Goal: Navigation & Orientation: Find specific page/section

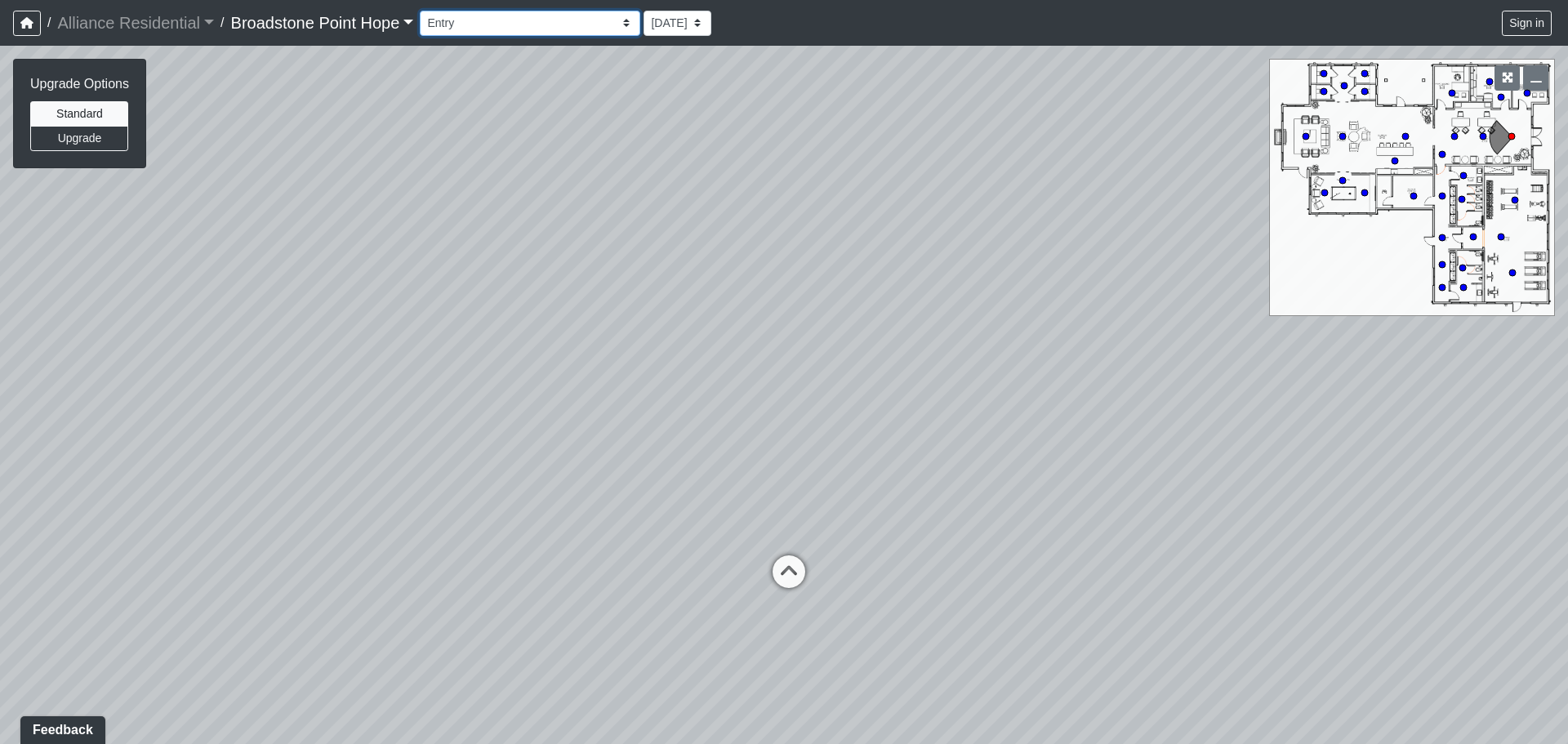
click at [576, 19] on select "Billiards Counter Billiards Room 1 Billiards Room 2 Counter Coworking Pod 1 Cow…" at bounding box center [530, 23] width 220 height 25
click at [426, 11] on select "Billiards Counter Billiards Room 1 Billiards Room 2 Counter Coworking Pod 1 Cow…" at bounding box center [530, 23] width 220 height 25
select select "hnhjTMmxsuougWZpPPEa28"
drag, startPoint x: 900, startPoint y: 397, endPoint x: 865, endPoint y: 395, distance: 35.1
click at [865, 395] on div "Loading... Leasing Desks 1 Loading... Breakroom 1 Loading... Leasing Office 1 L…" at bounding box center [784, 395] width 1568 height 699
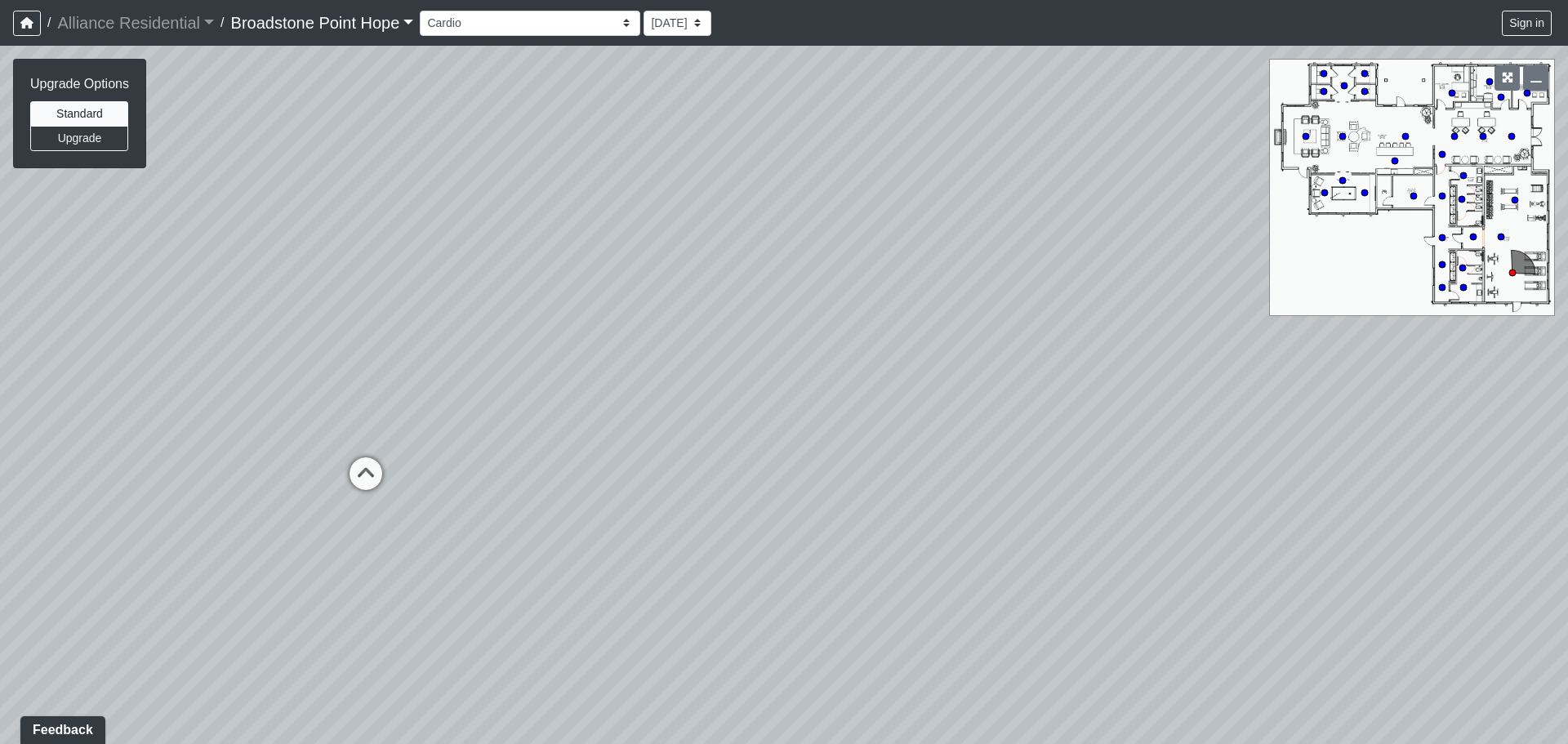
drag, startPoint x: 899, startPoint y: 428, endPoint x: 183, endPoint y: 409, distance: 716.3
click at [209, 410] on div "Loading... Leasing Desks 1 Loading... Breakroom 1 Loading... Leasing Office 1 L…" at bounding box center [784, 395] width 1568 height 699
drag, startPoint x: 718, startPoint y: 388, endPoint x: 190, endPoint y: 390, distance: 528.0
click at [233, 389] on div "Loading... Leasing Desks 1 Loading... Breakroom 1 Loading... Leasing Office 1 L…" at bounding box center [784, 395] width 1568 height 699
drag, startPoint x: 251, startPoint y: 312, endPoint x: 1075, endPoint y: 349, distance: 824.8
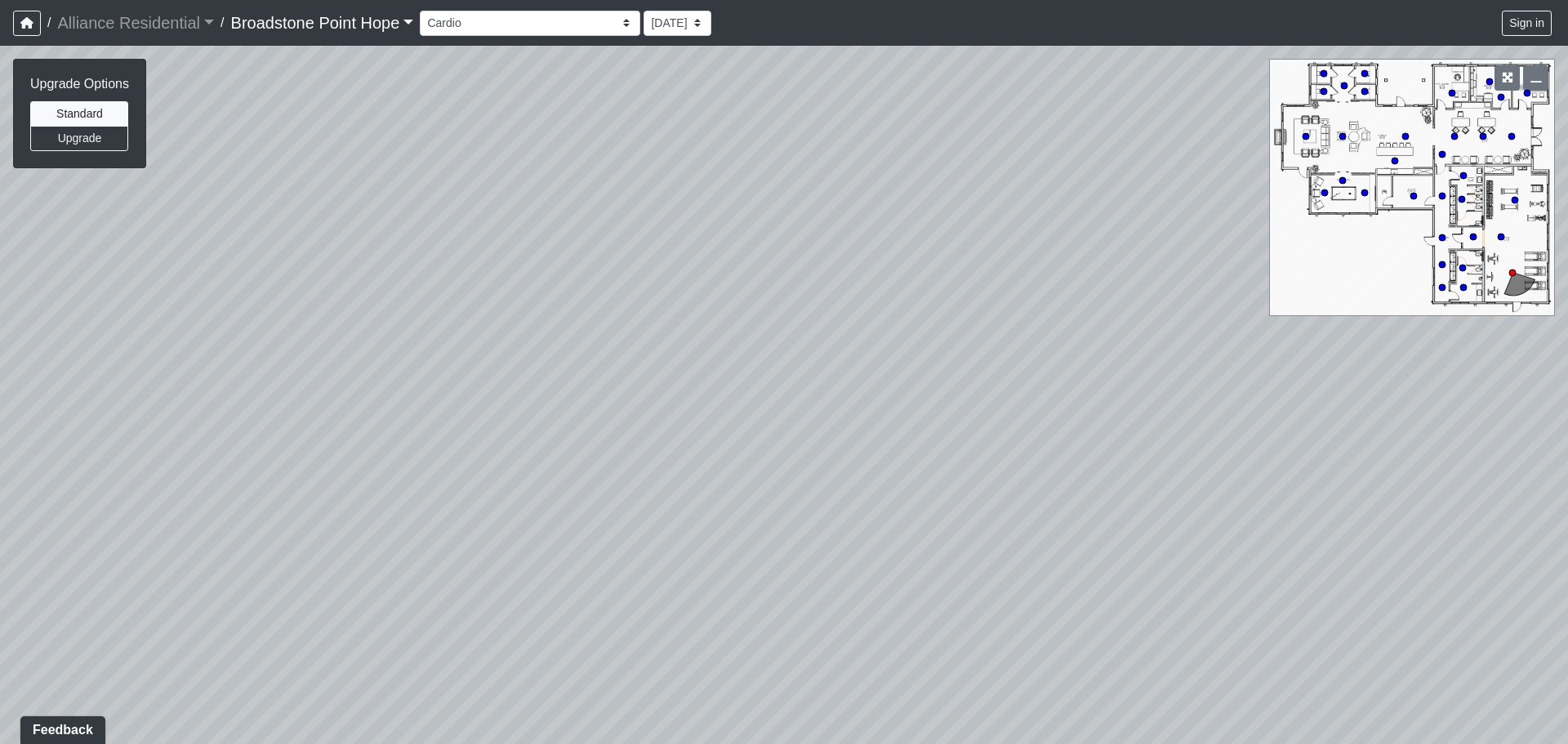
click at [977, 347] on div "Loading... Leasing Desks 1 Loading... Breakroom 1 Loading... Leasing Office 1 L…" at bounding box center [784, 395] width 1568 height 699
drag, startPoint x: 1374, startPoint y: 361, endPoint x: 961, endPoint y: 385, distance: 413.7
click at [961, 385] on div "Loading... Leasing Desks 1 Loading... Breakroom 1 Loading... Leasing Office 1 L…" at bounding box center [784, 395] width 1568 height 699
drag, startPoint x: 1123, startPoint y: 424, endPoint x: 487, endPoint y: 300, distance: 648.0
click at [546, 316] on div "Loading... Leasing Desks 1 Loading... Breakroom 1 Loading... Leasing Office 1 L…" at bounding box center [784, 395] width 1568 height 699
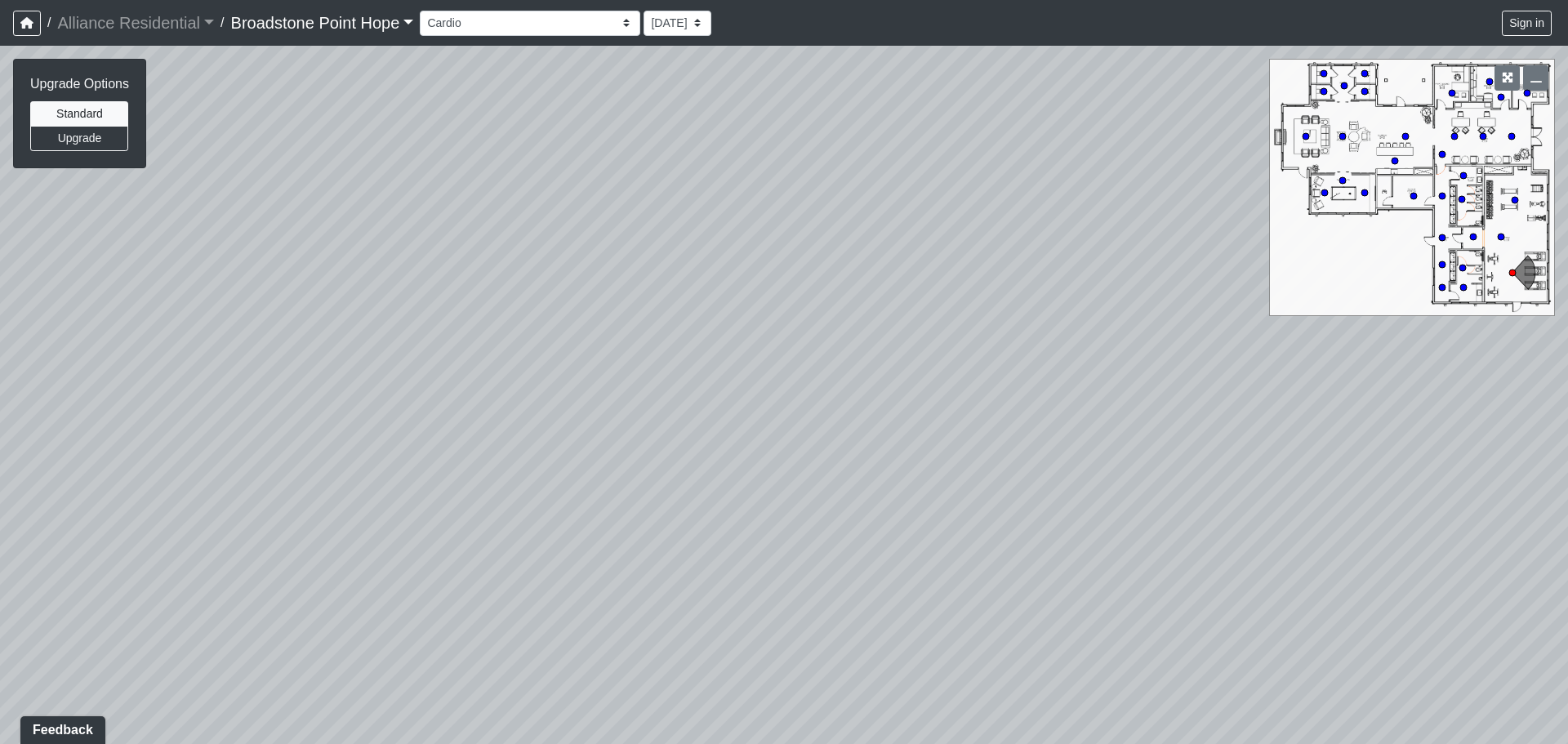
drag, startPoint x: 938, startPoint y: 345, endPoint x: 133, endPoint y: 343, distance: 805.0
click at [322, 344] on div "Loading... Leasing Desks 1 Loading... Breakroom 1 Loading... Leasing Office 1 L…" at bounding box center [784, 395] width 1568 height 699
drag, startPoint x: 805, startPoint y: 306, endPoint x: 436, endPoint y: 392, distance: 378.9
click at [454, 389] on div "Loading... Leasing Desks 1 Loading... Breakroom 1 Loading... Leasing Office 1 L…" at bounding box center [784, 395] width 1568 height 699
drag, startPoint x: 782, startPoint y: 334, endPoint x: 481, endPoint y: 362, distance: 302.3
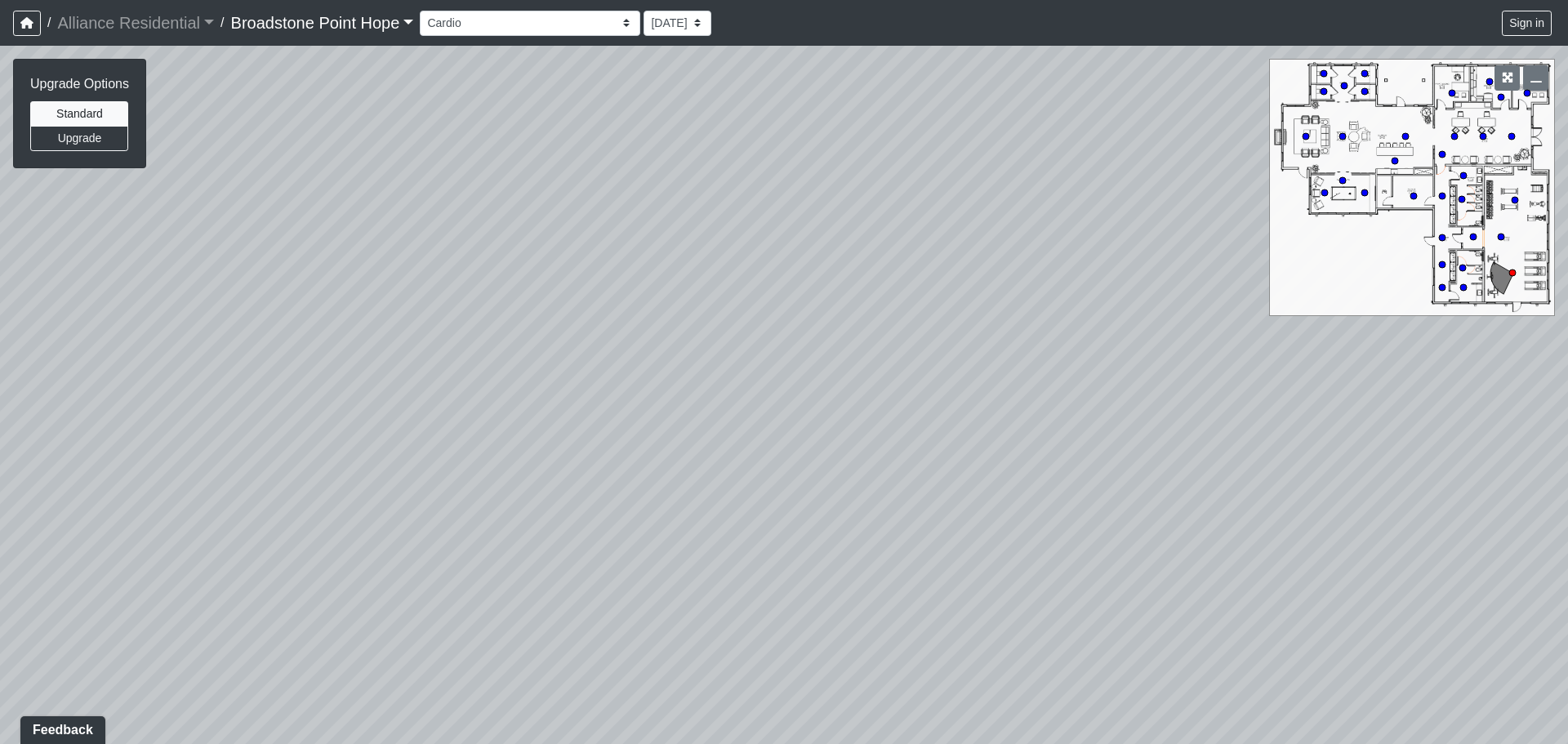
click at [481, 362] on div "Loading... Leasing Desks 1 Loading... Breakroom 1 Loading... Leasing Office 1 L…" at bounding box center [784, 395] width 1568 height 699
drag, startPoint x: 419, startPoint y: 353, endPoint x: 975, endPoint y: 347, distance: 556.0
click at [964, 347] on div "Loading... Leasing Desks 1 Loading... Breakroom 1 Loading... Leasing Office 1 L…" at bounding box center [784, 395] width 1568 height 699
drag, startPoint x: 699, startPoint y: 361, endPoint x: 1071, endPoint y: 328, distance: 373.5
click at [1058, 328] on div "Loading... Leasing Desks 1 Loading... Breakroom 1 Loading... Leasing Office 1 L…" at bounding box center [784, 395] width 1568 height 699
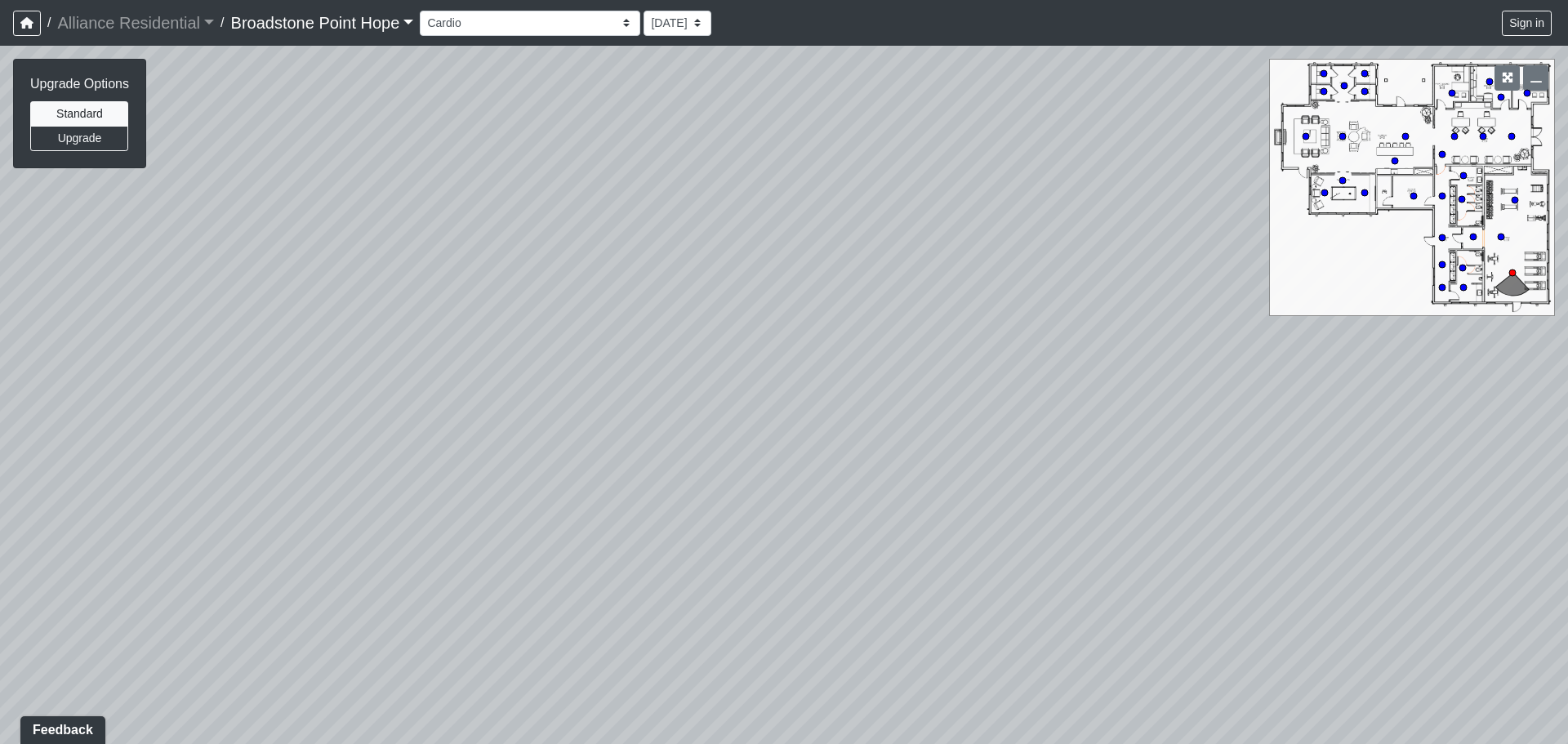
drag, startPoint x: 950, startPoint y: 296, endPoint x: 768, endPoint y: 257, distance: 186.1
click at [768, 257] on div "Loading... Leasing Desks 1 Loading... Breakroom 1 Loading... Leasing Office 1 L…" at bounding box center [784, 395] width 1568 height 699
drag, startPoint x: 575, startPoint y: 311, endPoint x: 1056, endPoint y: 319, distance: 481.1
click at [1056, 319] on div "Loading... Leasing Desks 1 Loading... Breakroom 1 Loading... Leasing Office 1 L…" at bounding box center [784, 395] width 1568 height 699
drag, startPoint x: 589, startPoint y: 383, endPoint x: 1090, endPoint y: 312, distance: 506.0
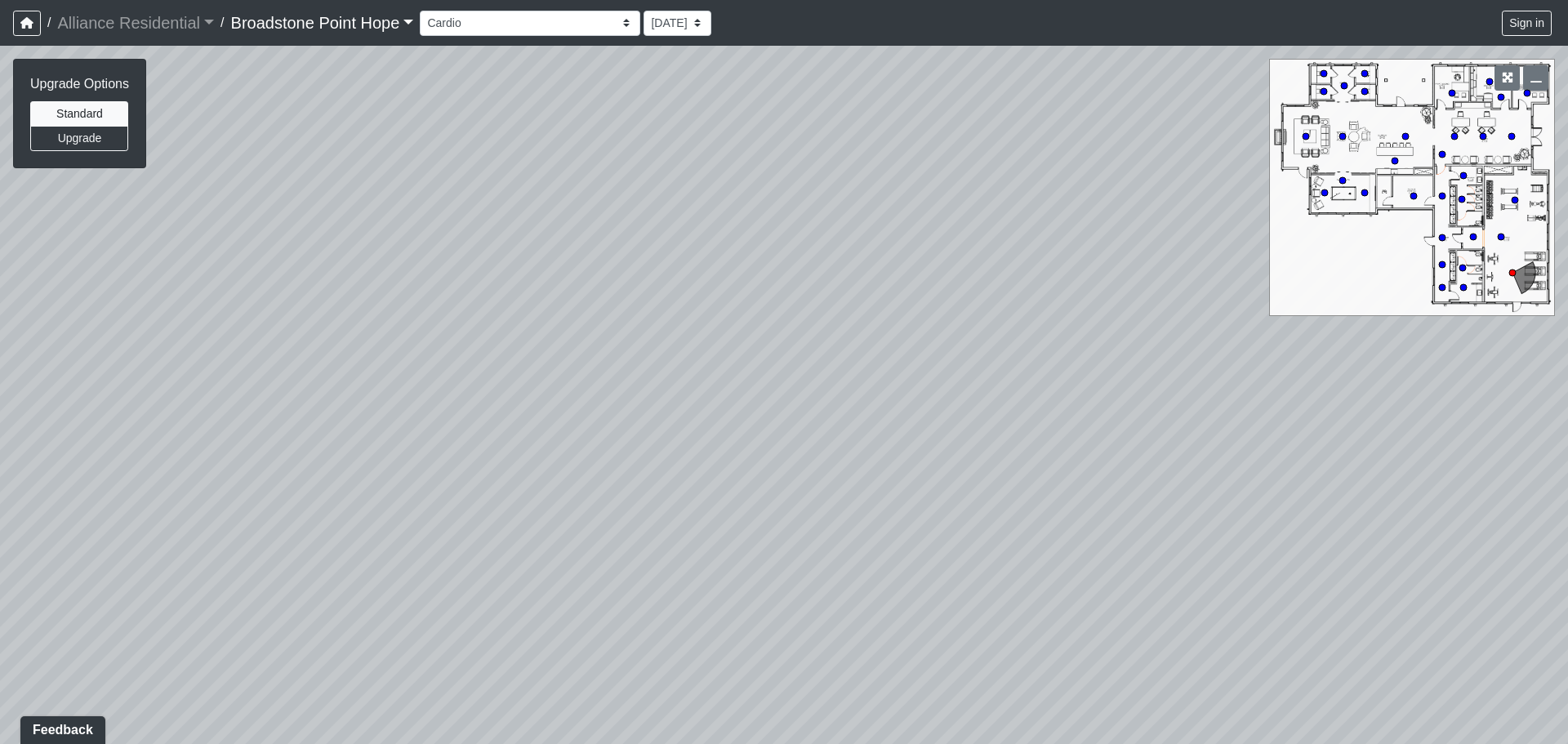
click at [1090, 312] on div "Loading... Leasing Desks 1 Loading... Breakroom 1 Loading... Leasing Office 1 L…" at bounding box center [784, 395] width 1568 height 699
drag, startPoint x: 592, startPoint y: 404, endPoint x: 1039, endPoint y: 388, distance: 447.3
click at [1037, 389] on div "Loading... Leasing Desks 1 Loading... Breakroom 1 Loading... Leasing Office 1 L…" at bounding box center [784, 395] width 1568 height 699
drag, startPoint x: 767, startPoint y: 253, endPoint x: -82, endPoint y: 227, distance: 849.4
click at [0, 227] on html "/ Alliance Residential Alliance Residential Loading... / Broadstone Point Hope …" at bounding box center [784, 372] width 1568 height 744
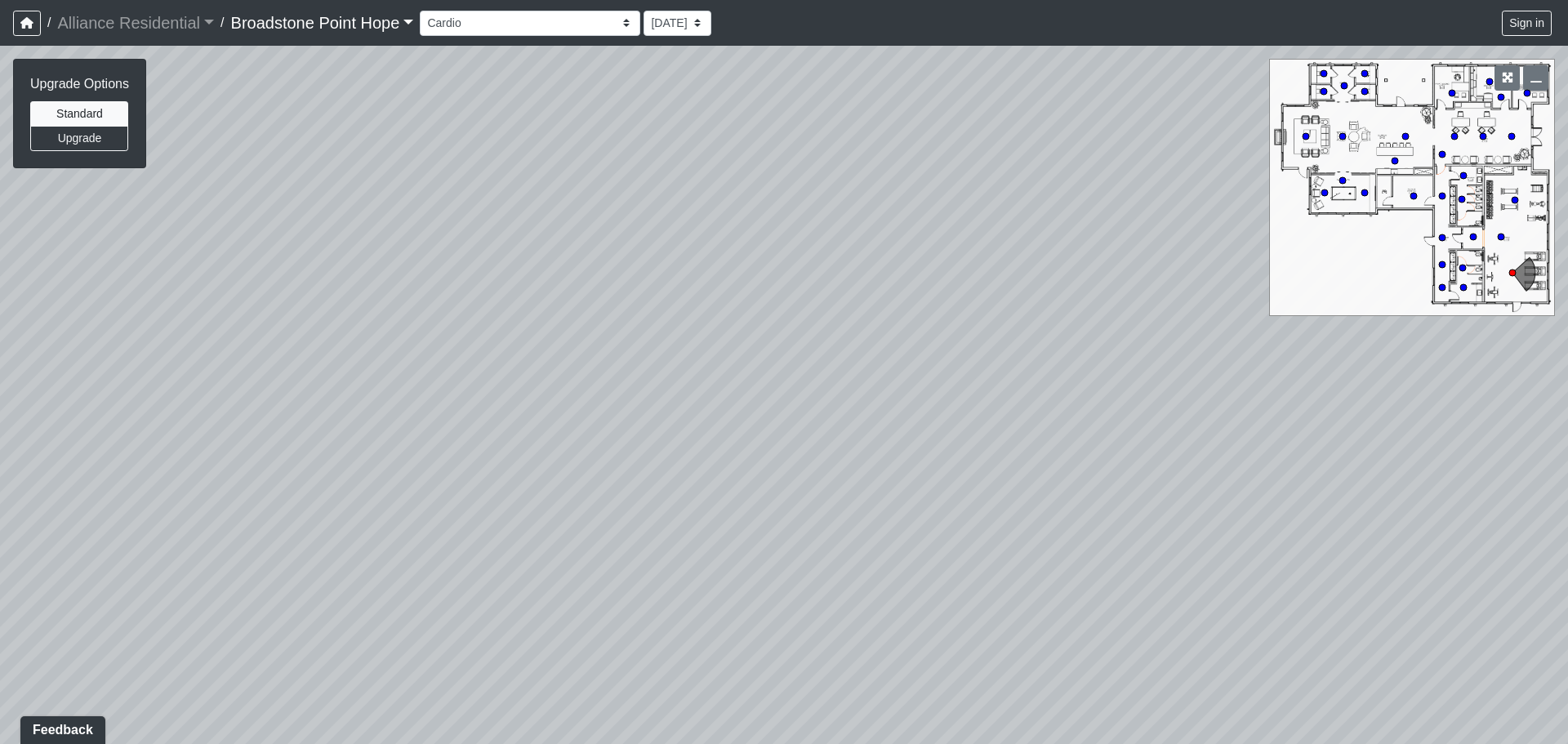
drag, startPoint x: 920, startPoint y: 377, endPoint x: -149, endPoint y: 402, distance: 1069.3
click at [0, 402] on html "/ Alliance Residential Alliance Residential Loading... / Broadstone Point Hope …" at bounding box center [784, 372] width 1568 height 744
drag, startPoint x: 664, startPoint y: 337, endPoint x: -186, endPoint y: 473, distance: 860.8
click at [0, 473] on html "/ Alliance Residential Alliance Residential Loading... / Broadstone Point Hope …" at bounding box center [784, 372] width 1568 height 744
drag, startPoint x: 1218, startPoint y: 455, endPoint x: 632, endPoint y: 469, distance: 586.2
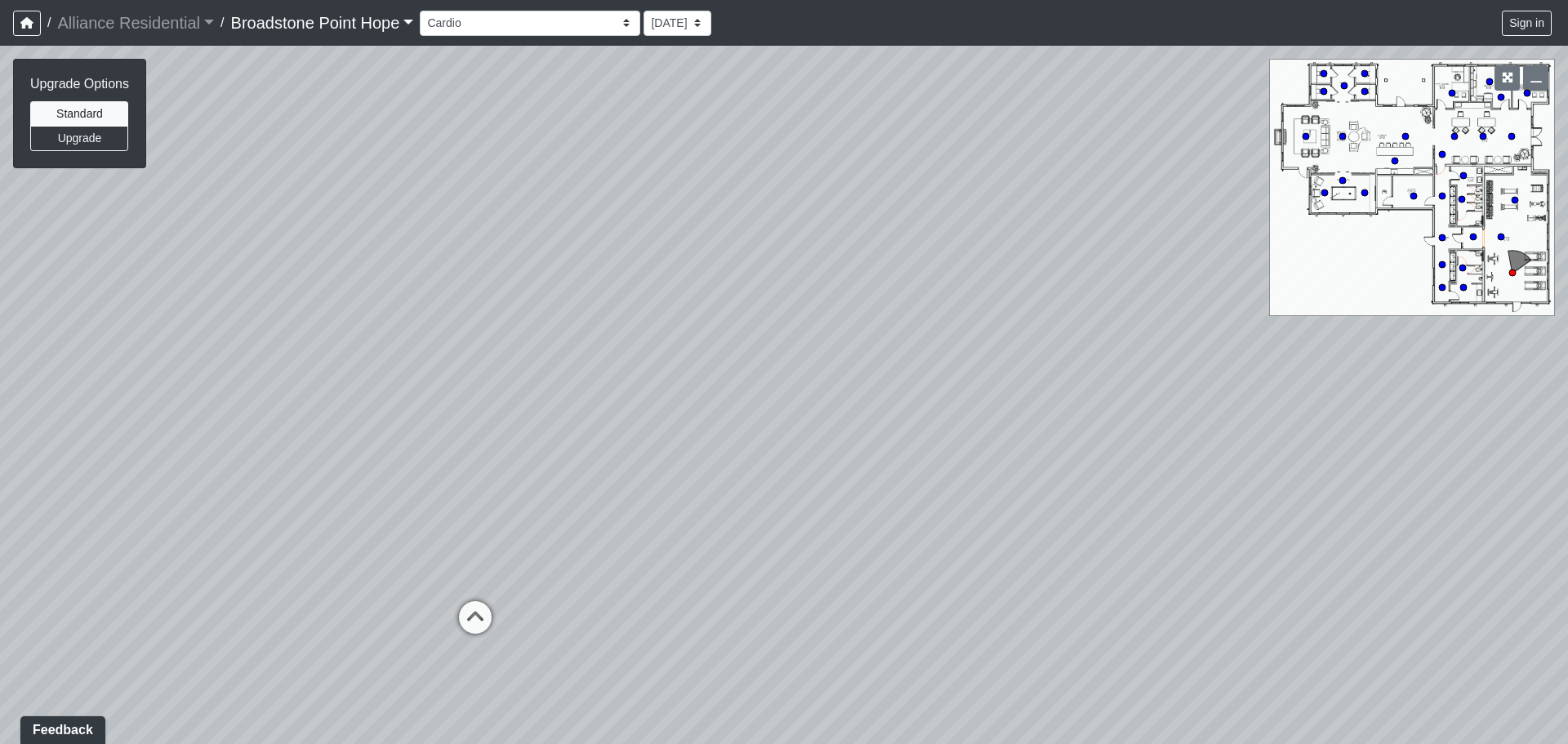
click at [632, 469] on div "Loading... Leasing Desks 1 Loading... Breakroom 1 Loading... Leasing Office 1 L…" at bounding box center [784, 395] width 1568 height 699
drag, startPoint x: 1071, startPoint y: 465, endPoint x: 189, endPoint y: 425, distance: 882.9
click at [229, 428] on div "Loading... Leasing Desks 1 Loading... Breakroom 1 Loading... Leasing Office 1 L…" at bounding box center [784, 395] width 1568 height 699
drag, startPoint x: 960, startPoint y: 433, endPoint x: 125, endPoint y: 413, distance: 835.2
click at [241, 414] on div "Loading... Leasing Desks 1 Loading... Breakroom 1 Loading... Leasing Office 1 L…" at bounding box center [784, 395] width 1568 height 699
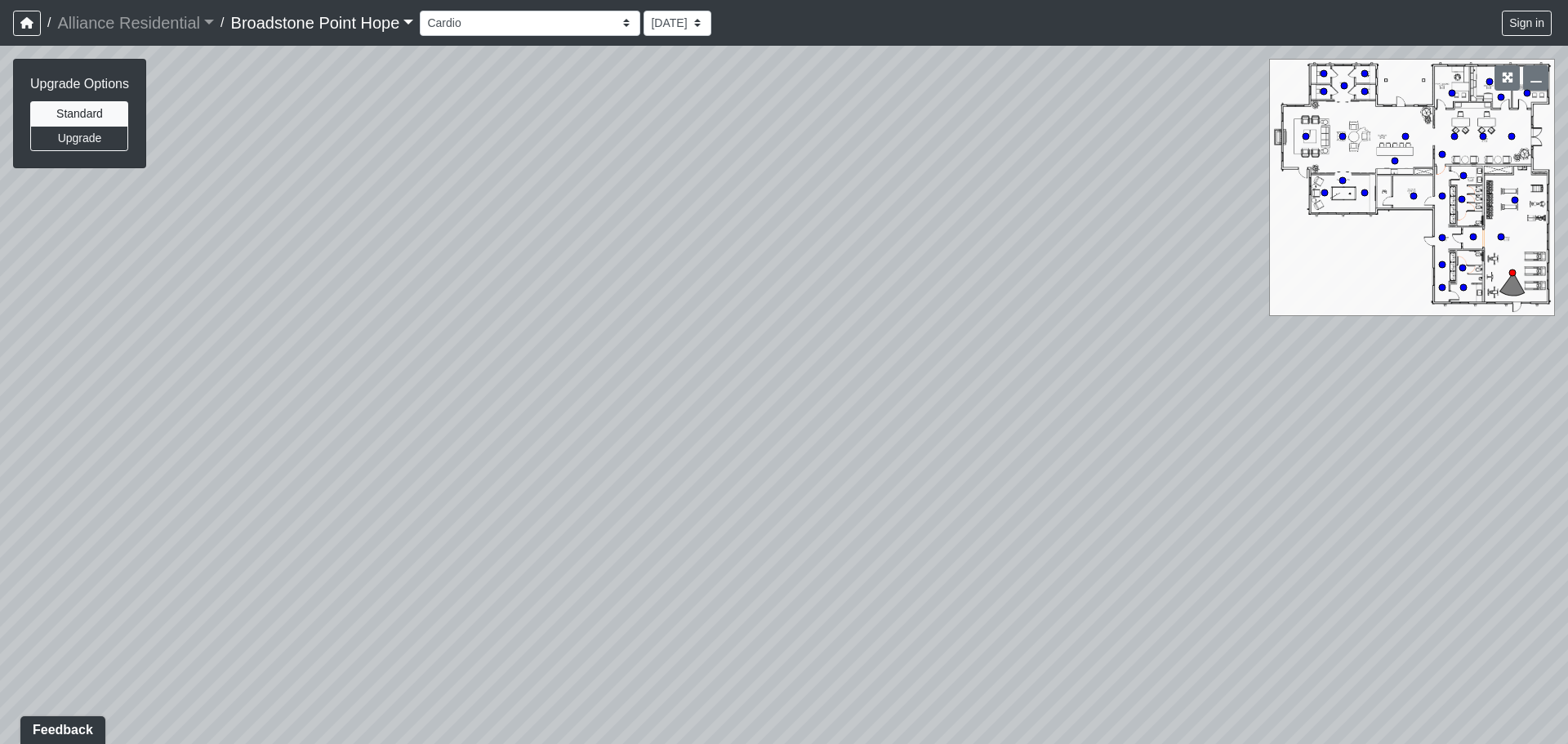
drag, startPoint x: 708, startPoint y: 407, endPoint x: 1355, endPoint y: 438, distance: 647.7
click at [1295, 432] on div "Loading... Leasing Desks 1 Loading... Breakroom 1 Loading... Leasing Office 1 L…" at bounding box center [784, 395] width 1568 height 699
drag, startPoint x: 264, startPoint y: 387, endPoint x: 771, endPoint y: 401, distance: 507.2
click at [654, 402] on div "Loading... Leasing Desks 1 Loading... Breakroom 1 Loading... Leasing Office 1 L…" at bounding box center [784, 395] width 1568 height 699
drag, startPoint x: 141, startPoint y: 503, endPoint x: 655, endPoint y: 475, distance: 514.8
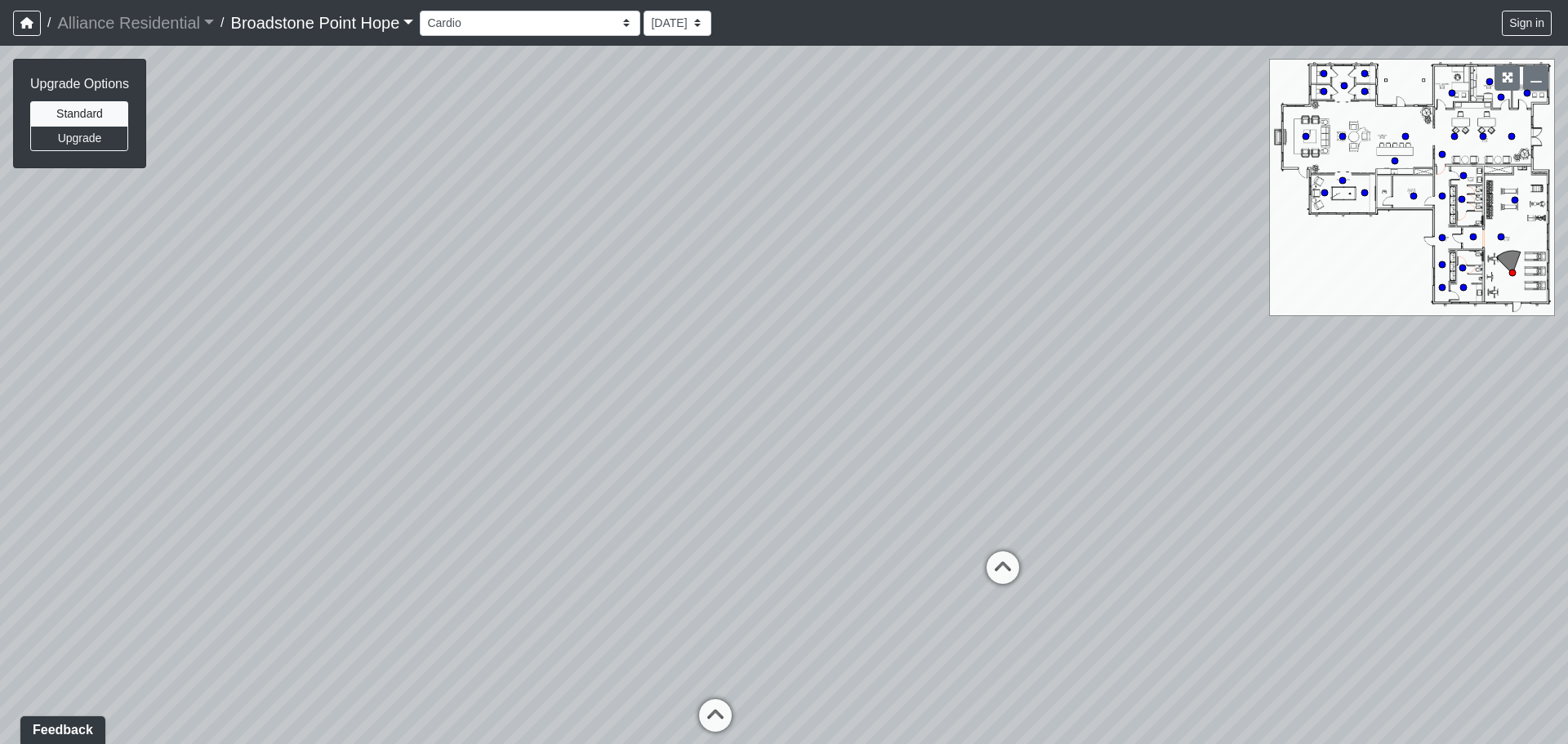
click at [646, 478] on div "Loading... Leasing Desks 1 Loading... Breakroom 1 Loading... Leasing Office 1 L…" at bounding box center [784, 395] width 1568 height 699
